Goal: Information Seeking & Learning: Learn about a topic

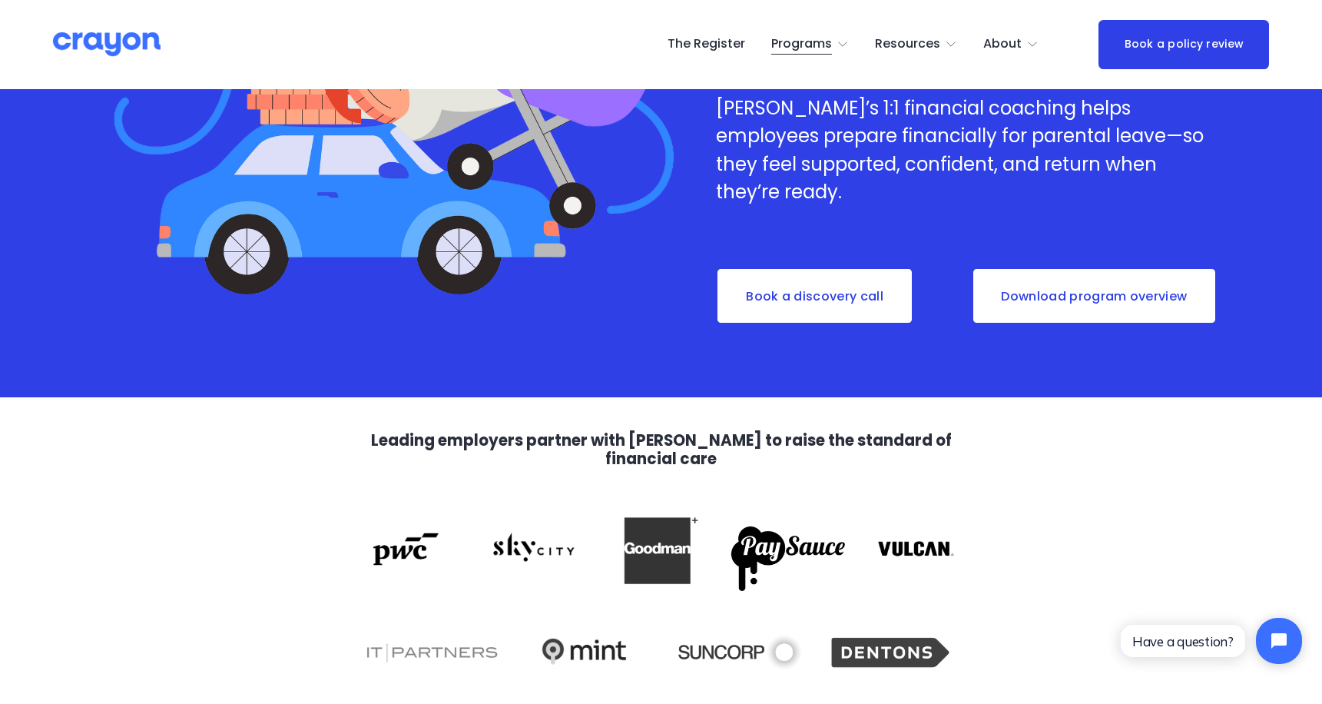
scroll to position [427, 0]
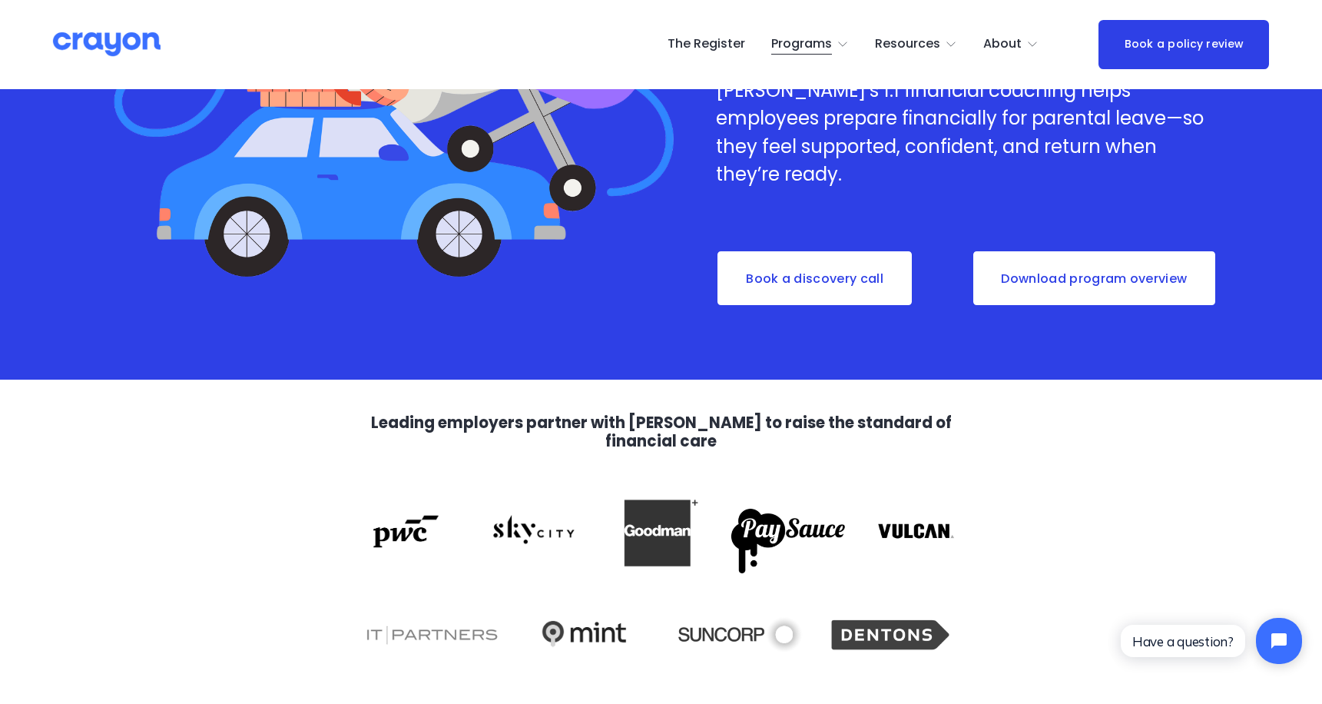
click at [1051, 273] on link "Download program overview" at bounding box center [1095, 278] width 246 height 57
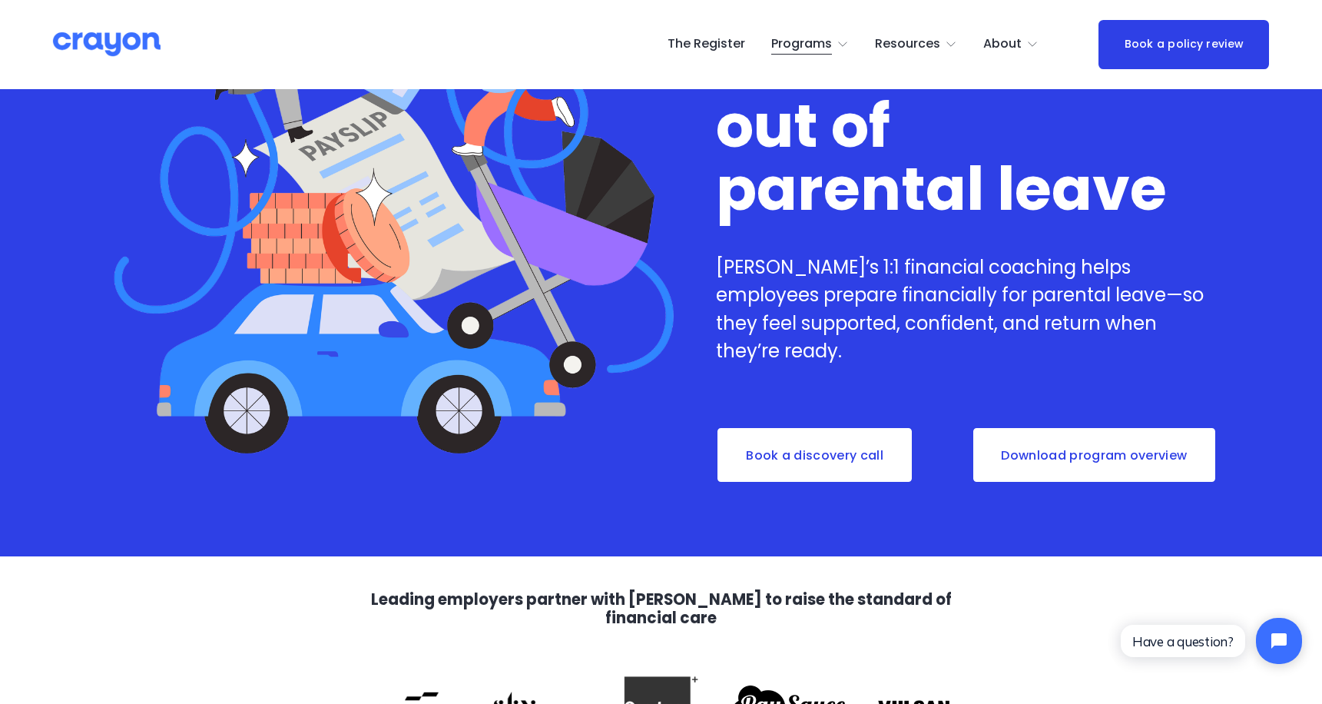
scroll to position [254, 0]
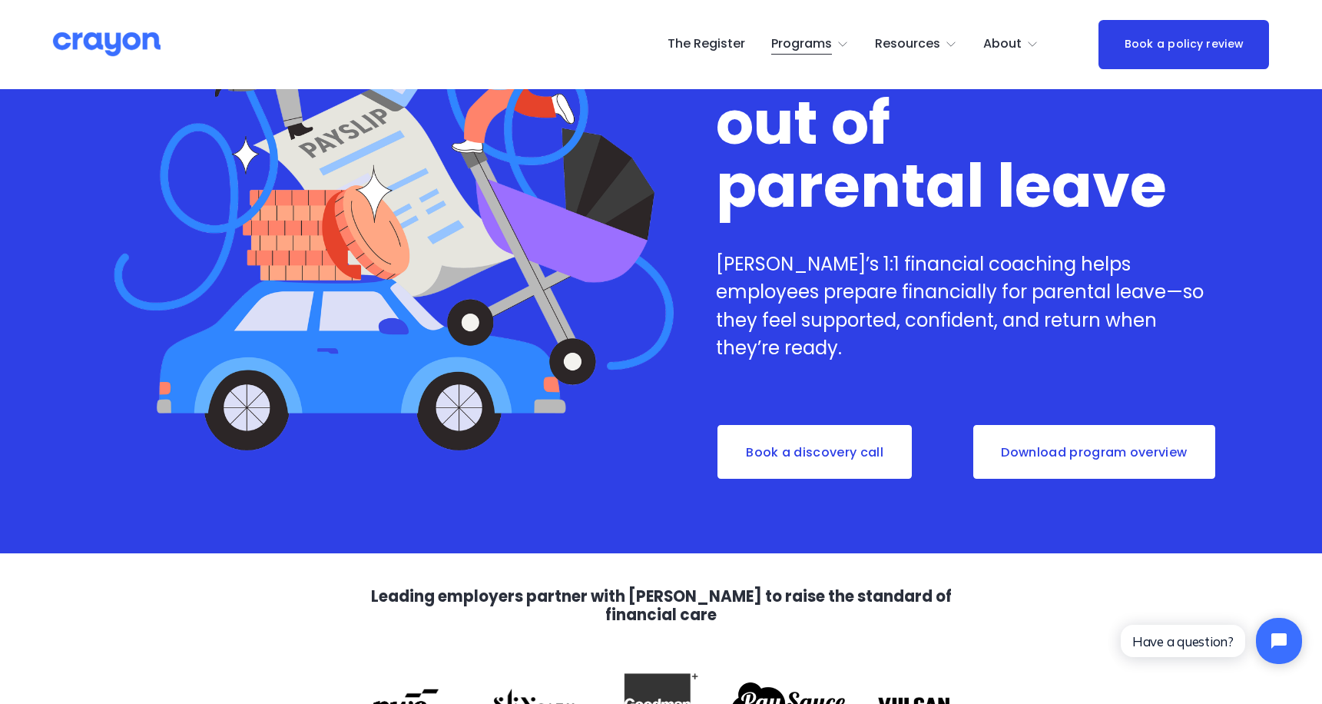
click at [832, 43] on span "Programs" at bounding box center [801, 44] width 61 height 22
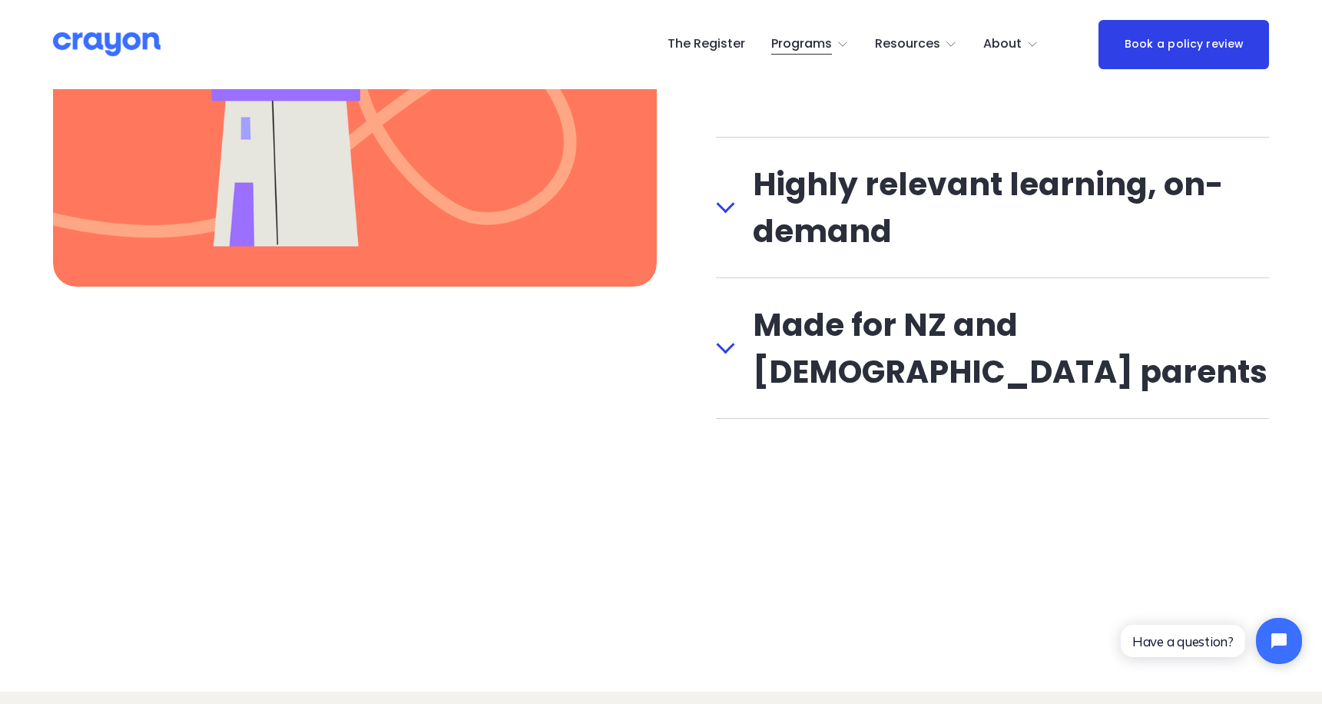
scroll to position [2084, 0]
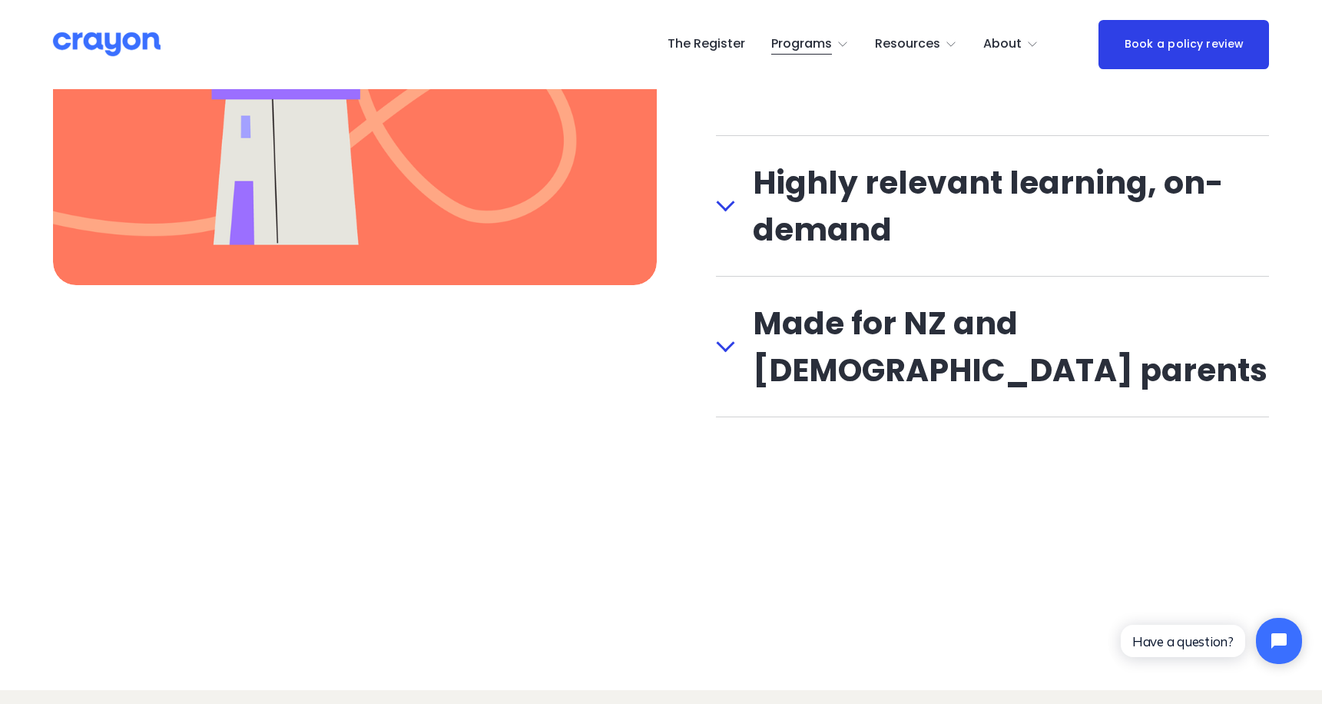
click at [728, 333] on button "Made for NZ and [DEMOGRAPHIC_DATA] parents" at bounding box center [992, 347] width 553 height 140
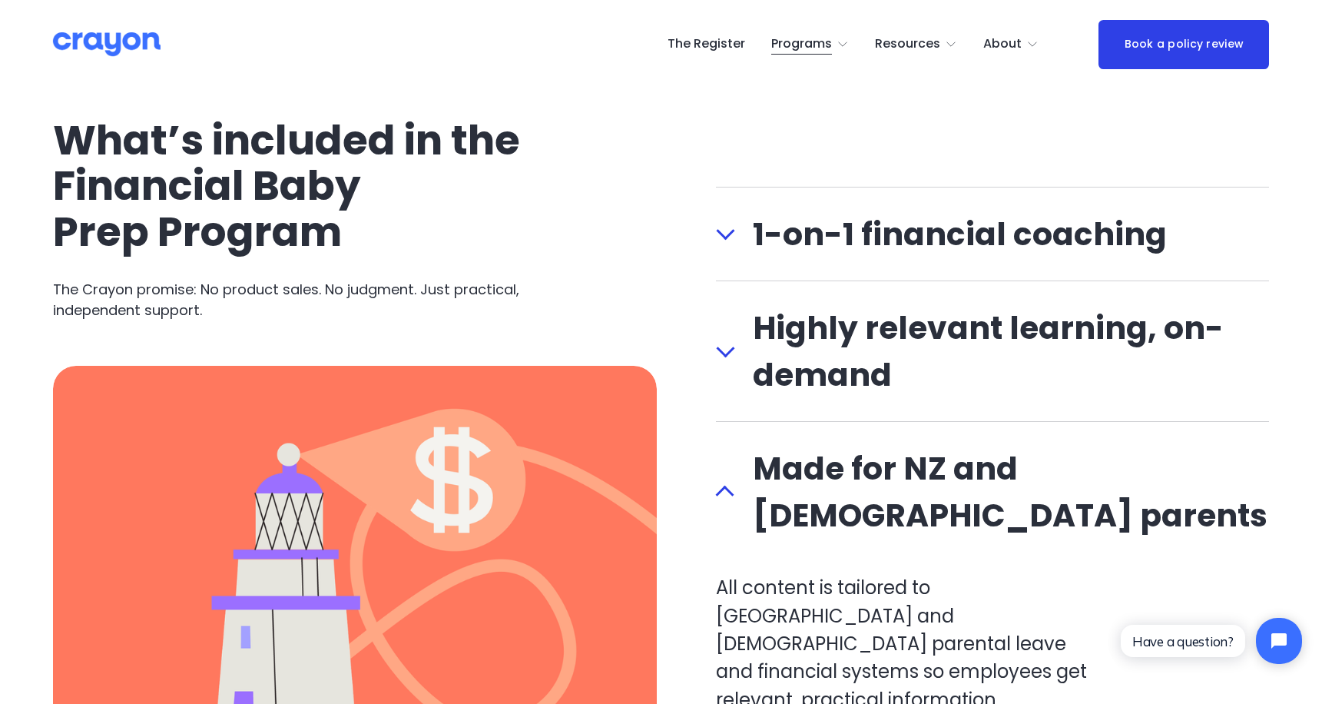
scroll to position [1547, 0]
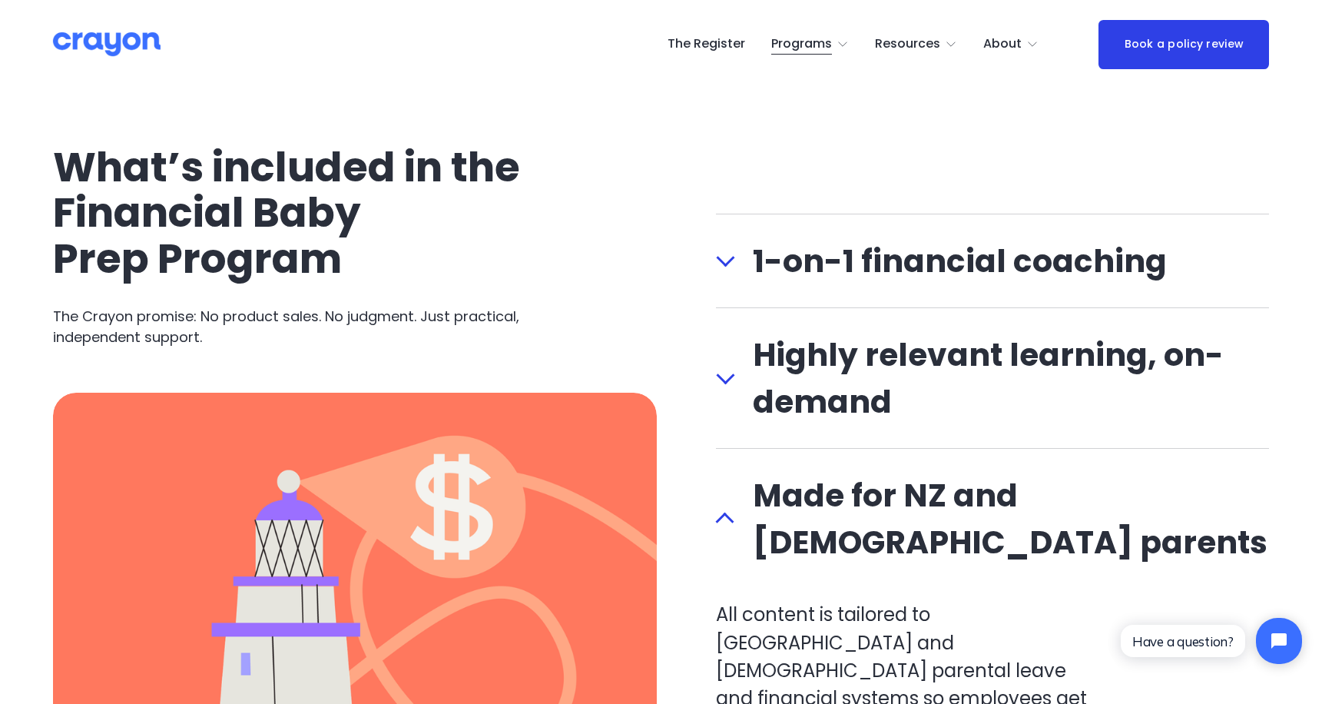
click at [735, 357] on span "Highly relevant learning, on-demand" at bounding box center [1002, 378] width 535 height 94
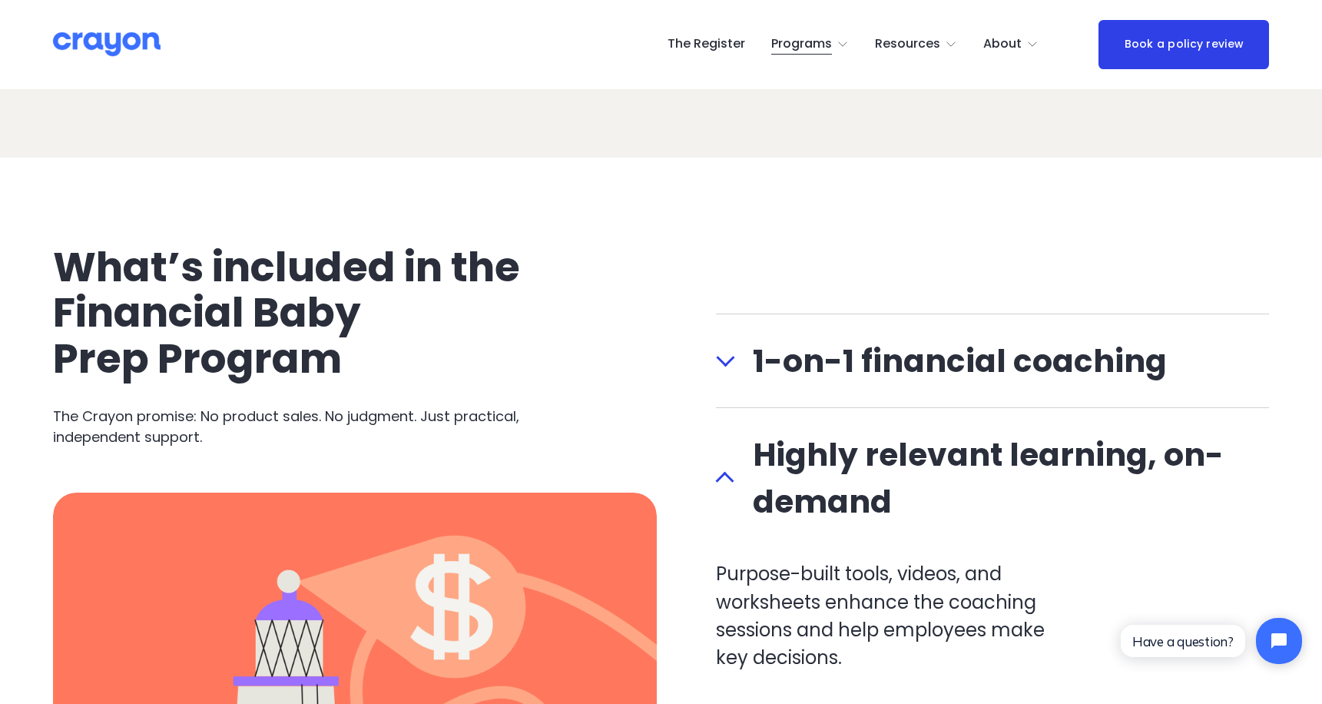
scroll to position [1444, 0]
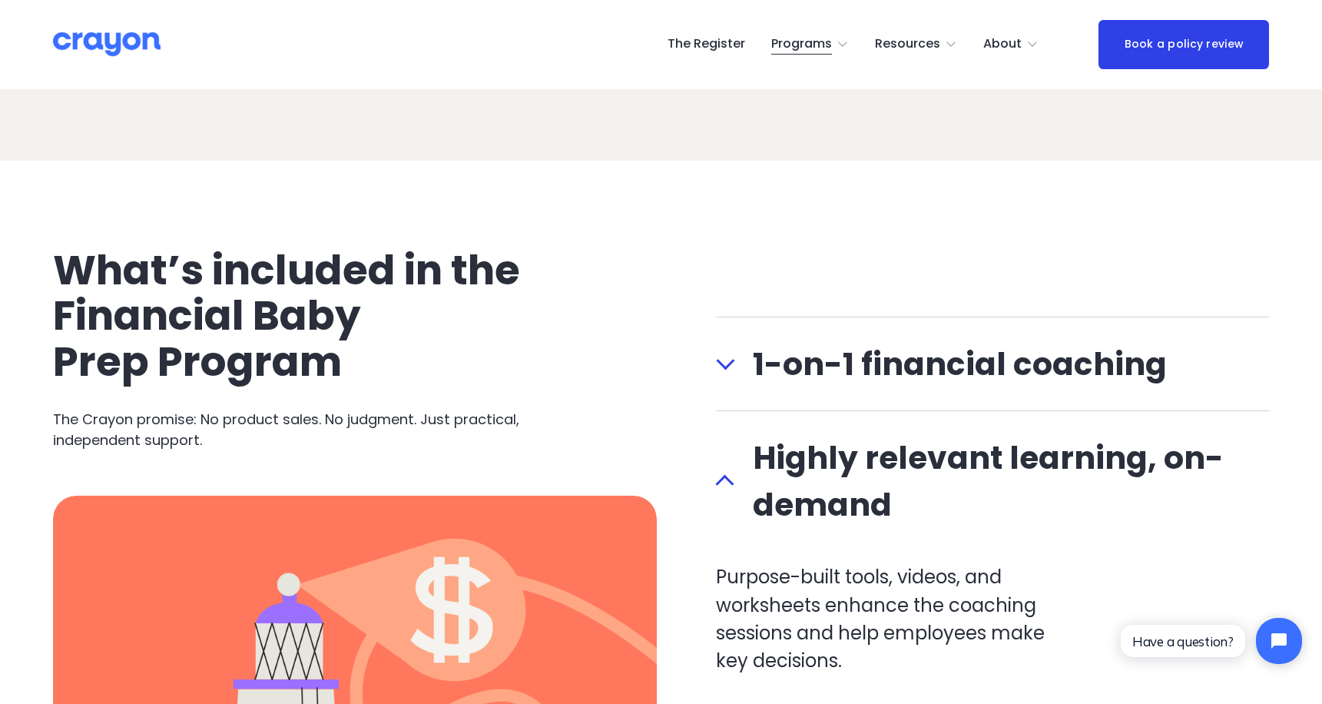
click at [735, 357] on span "1-on-1 financial coaching" at bounding box center [1002, 363] width 535 height 47
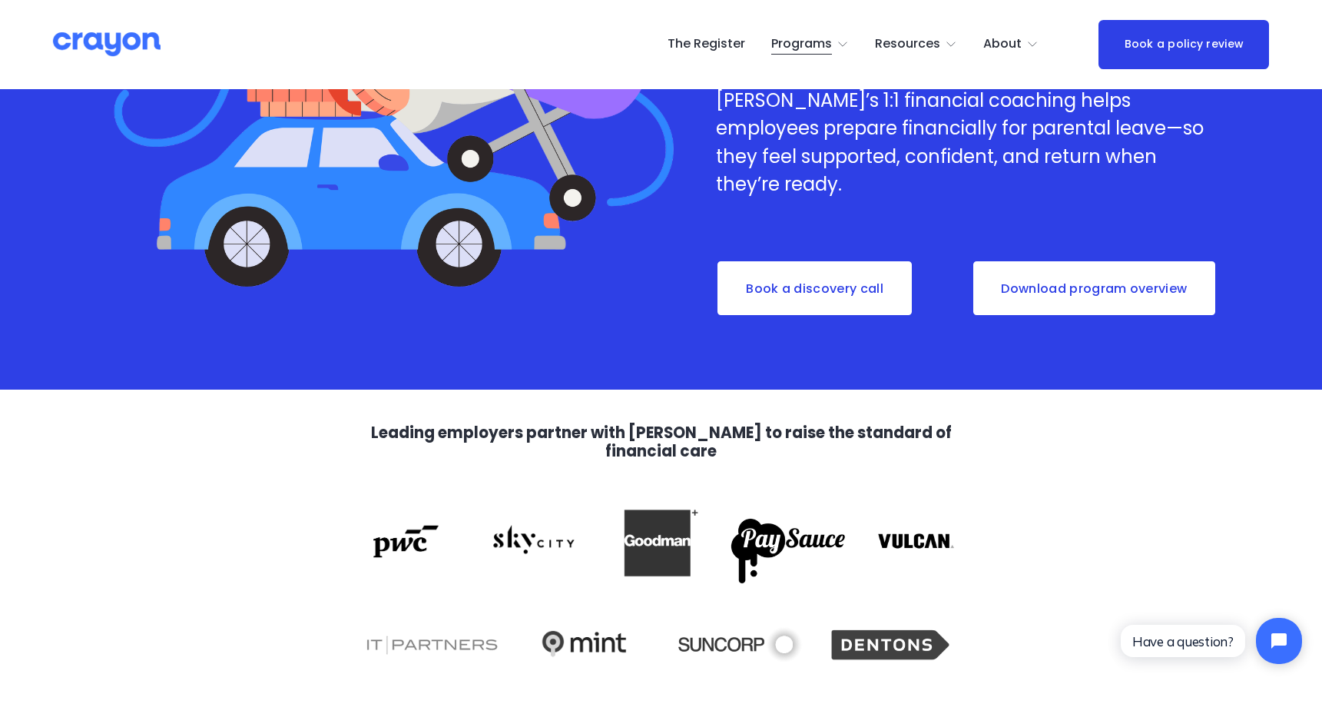
scroll to position [0, 0]
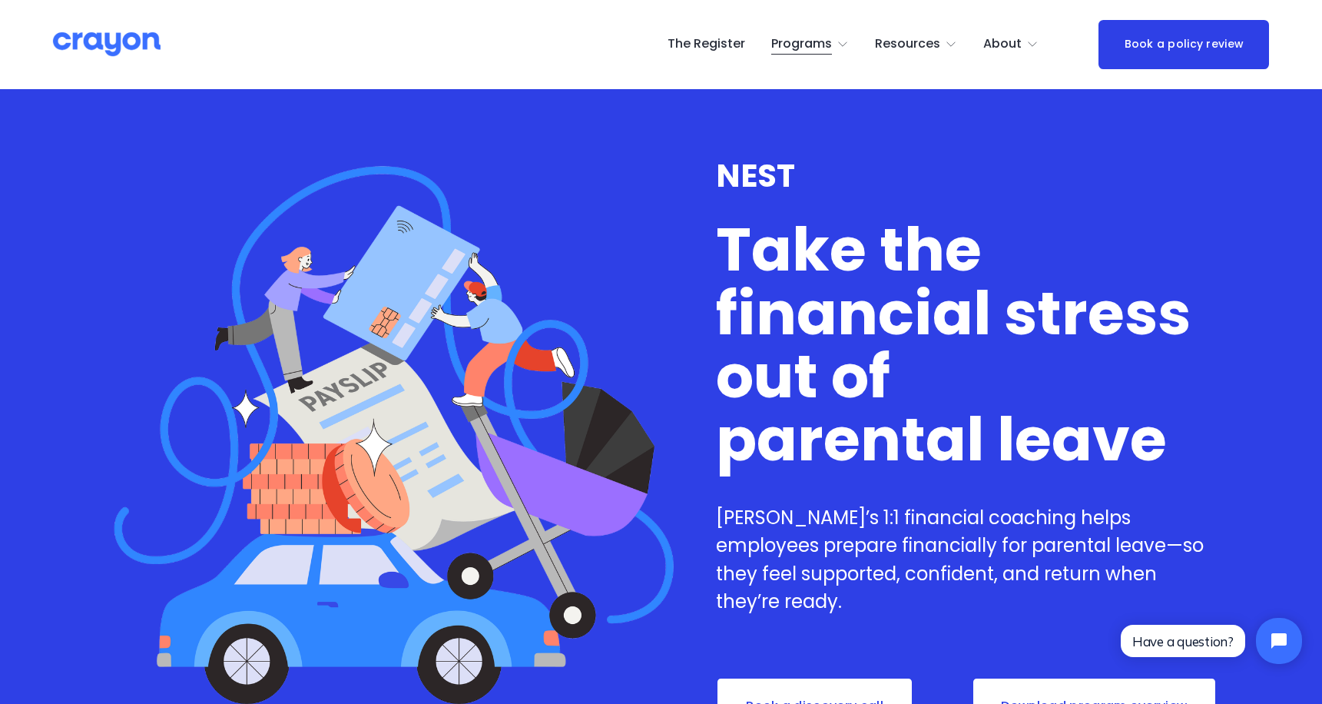
click at [0, 0] on span "About Us" at bounding box center [0, 0] width 0 height 0
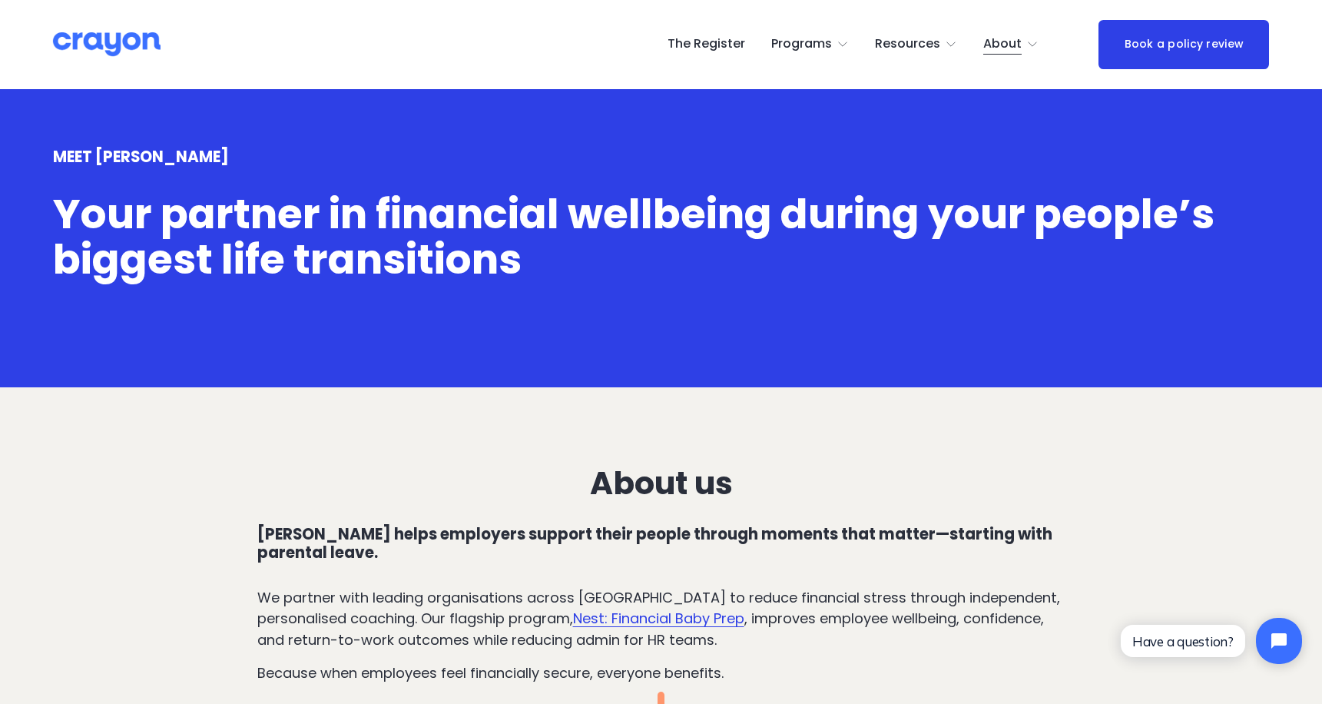
click at [0, 0] on span "Pulse: Annual Financial Health Check" at bounding box center [0, 0] width 0 height 0
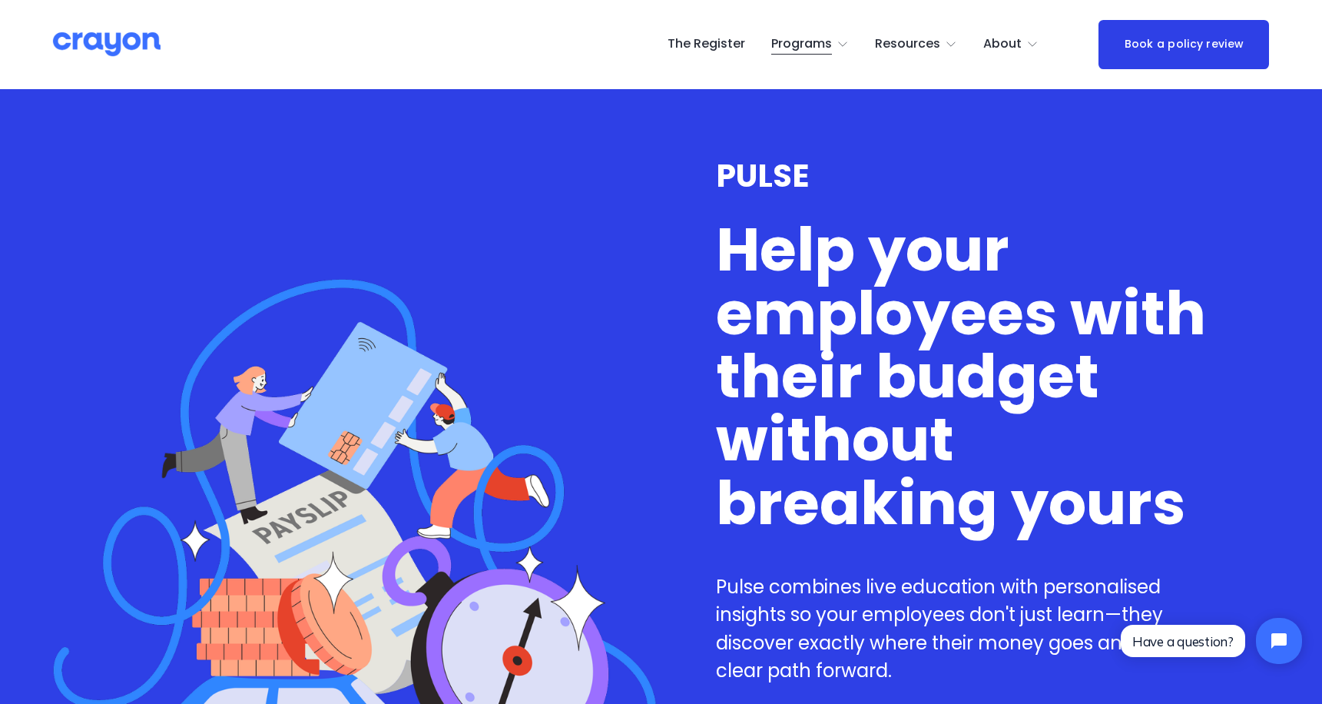
click at [0, 0] on span "Nest: Baby Prep" at bounding box center [0, 0] width 0 height 0
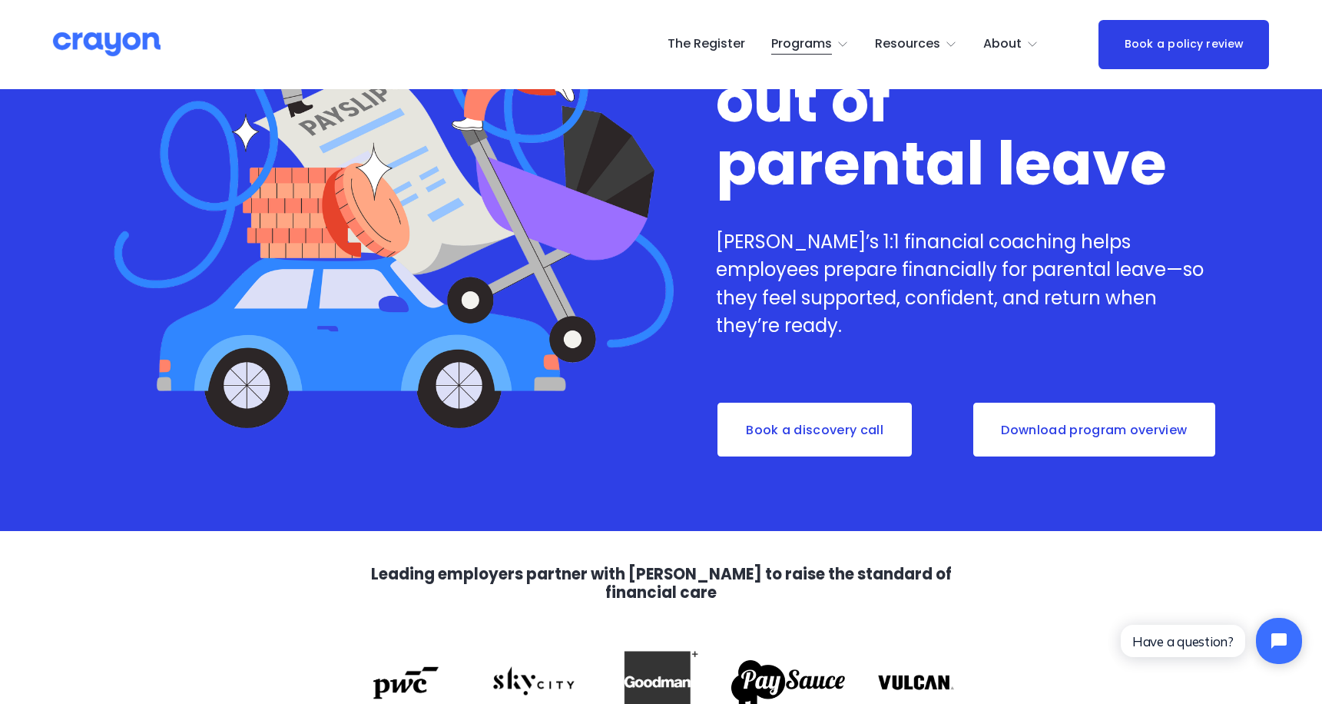
scroll to position [280, 0]
